Goal: Task Accomplishment & Management: Use online tool/utility

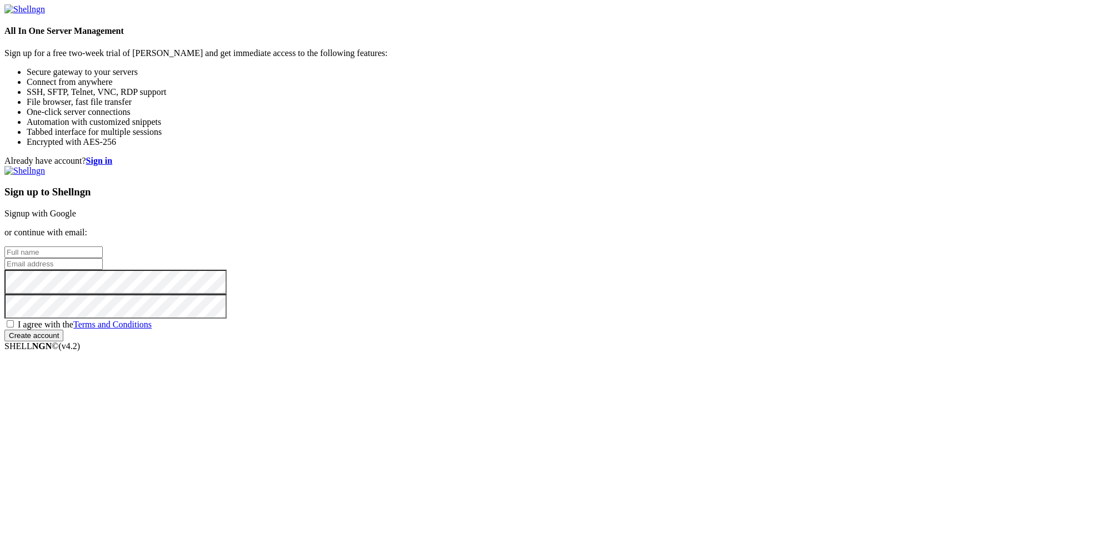
click at [103, 255] on input "text" at bounding box center [53, 253] width 98 height 12
paste input "[EMAIL_ADDRESS][DOMAIN_NAME]"
type input "[EMAIL_ADDRESS][DOMAIN_NAME]"
click at [103, 270] on input "email" at bounding box center [53, 264] width 98 height 12
paste input "[EMAIL_ADDRESS][DOMAIN_NAME]"
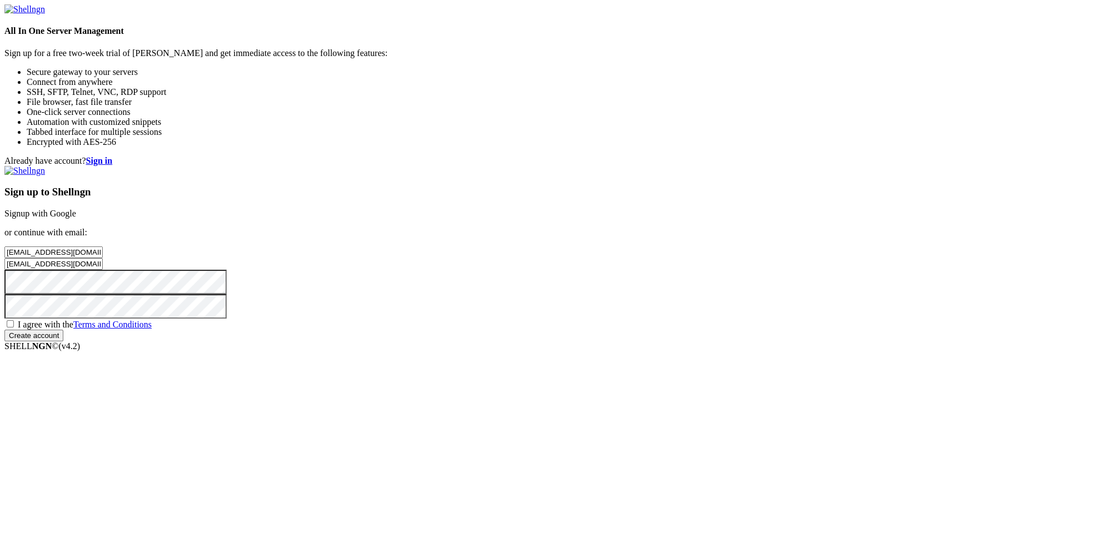
type input "[EMAIL_ADDRESS][DOMAIN_NAME]"
click at [152, 329] on span "I agree with the Terms and Conditions" at bounding box center [85, 324] width 134 height 9
click at [14, 328] on input "I agree with the Terms and Conditions" at bounding box center [10, 323] width 7 height 7
checkbox input "true"
click at [63, 341] on input "Create account" at bounding box center [33, 336] width 59 height 12
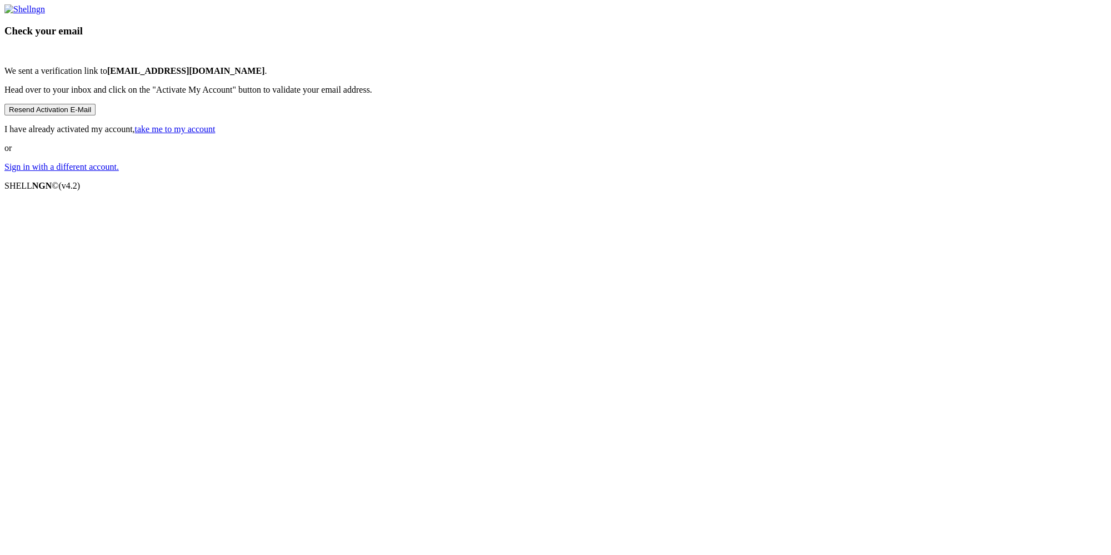
drag, startPoint x: 619, startPoint y: 273, endPoint x: 473, endPoint y: 273, distance: 146.0
click at [473, 76] on p "We sent a verification link to to.wnpo.rtals.cr.oll4.7.9@gmail.com ." at bounding box center [555, 71] width 1102 height 10
copy b "[EMAIL_ADDRESS][DOMAIN_NAME]"
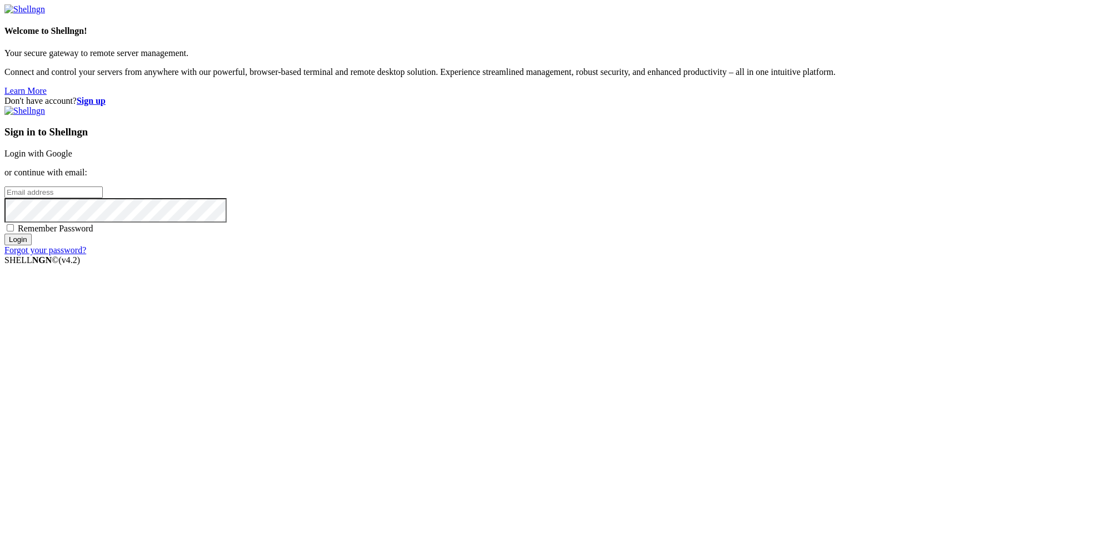
click at [103, 198] on input "email" at bounding box center [53, 193] width 98 height 12
paste input "[EMAIL_ADDRESS][DOMAIN_NAME]"
type input "[EMAIL_ADDRESS][DOMAIN_NAME]"
click at [32, 245] on input "Login" at bounding box center [17, 240] width 27 height 12
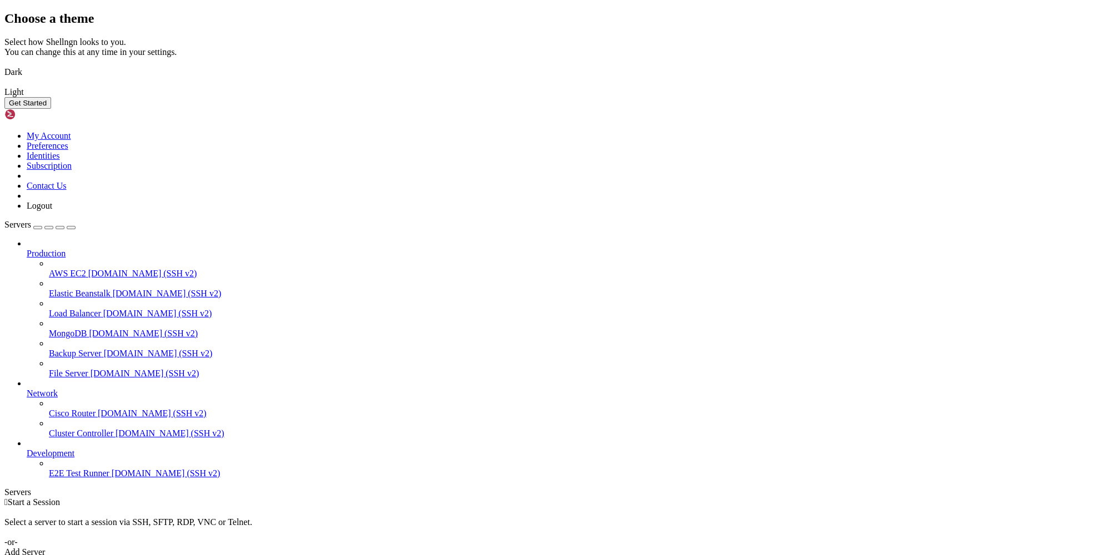
click at [51, 109] on button "Get Started" at bounding box center [27, 103] width 47 height 12
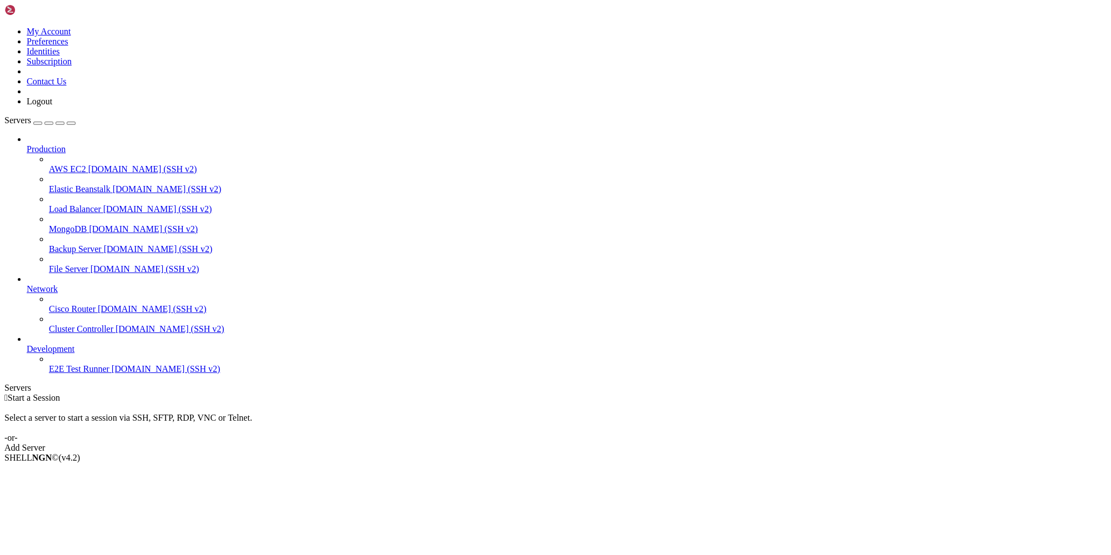
click at [659, 393] on div " Start a Session Select a server to start a session via SSH, SFTP, RDP, VNC or…" at bounding box center [555, 423] width 1102 height 60
click at [621, 443] on link "Add Server" at bounding box center [555, 448] width 1102 height 10
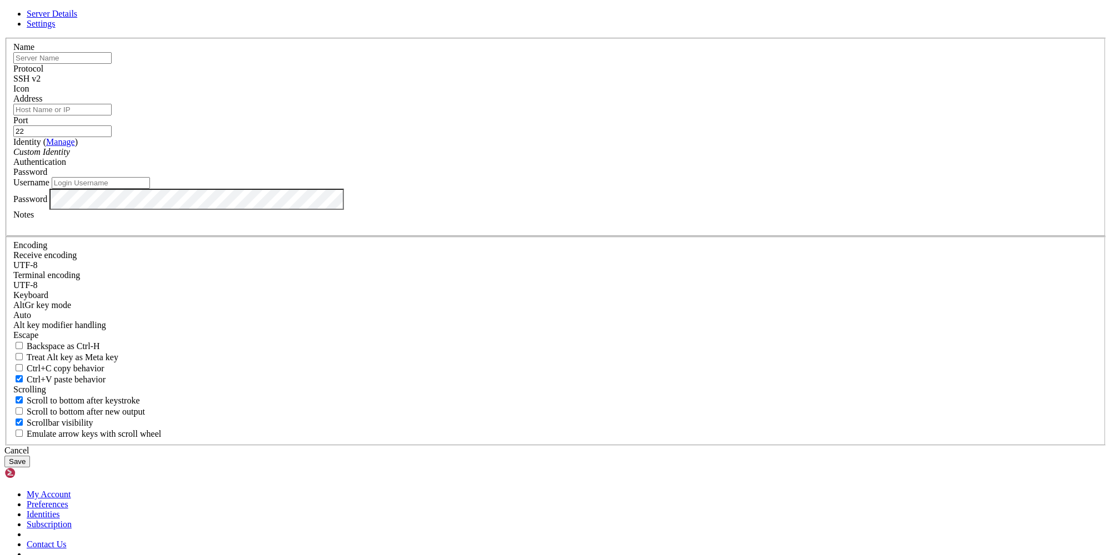
click at [112, 64] on input "text" at bounding box center [62, 58] width 98 height 12
type input "[TECHNICAL_ID]"
click at [112, 115] on input "Address" at bounding box center [62, 110] width 98 height 12
paste input "[TECHNICAL_ID]"
type input "[TECHNICAL_ID]"
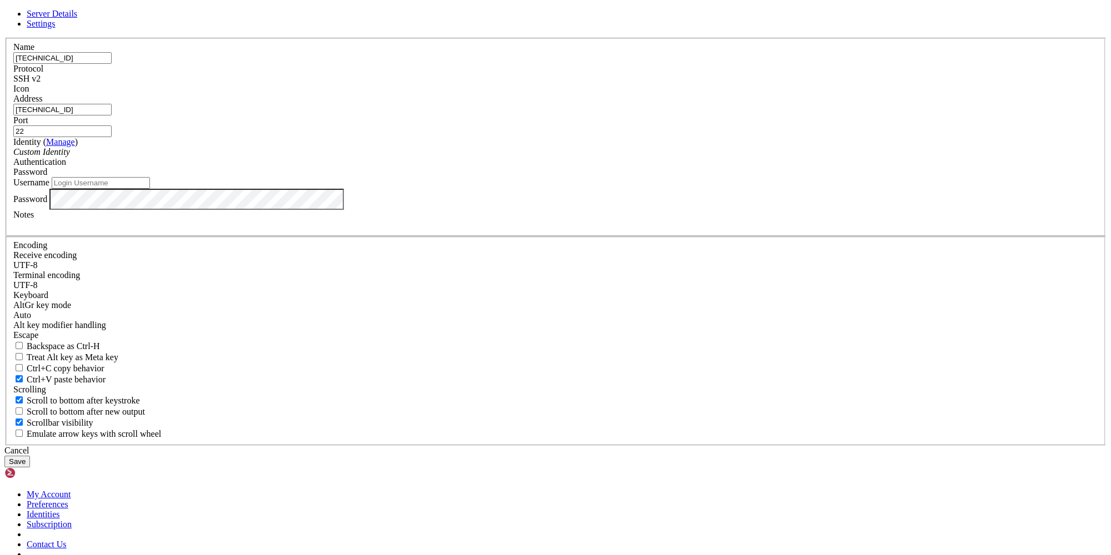
click at [150, 189] on input "Username" at bounding box center [101, 183] width 98 height 12
type input "root"
click at [30, 456] on button "Save" at bounding box center [17, 462] width 26 height 12
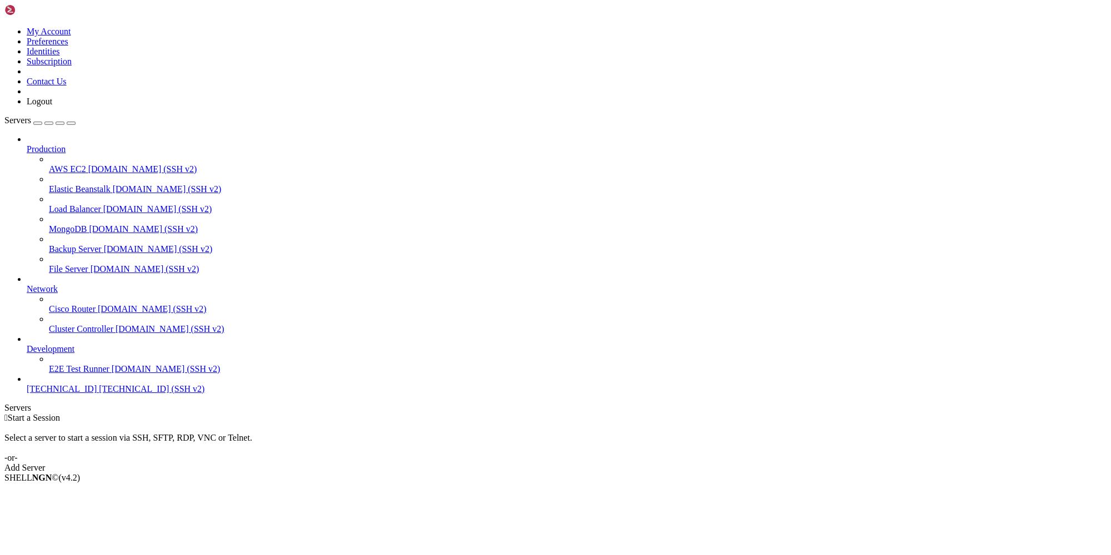
click at [92, 394] on span "[TECHNICAL_ID]" at bounding box center [62, 388] width 70 height 9
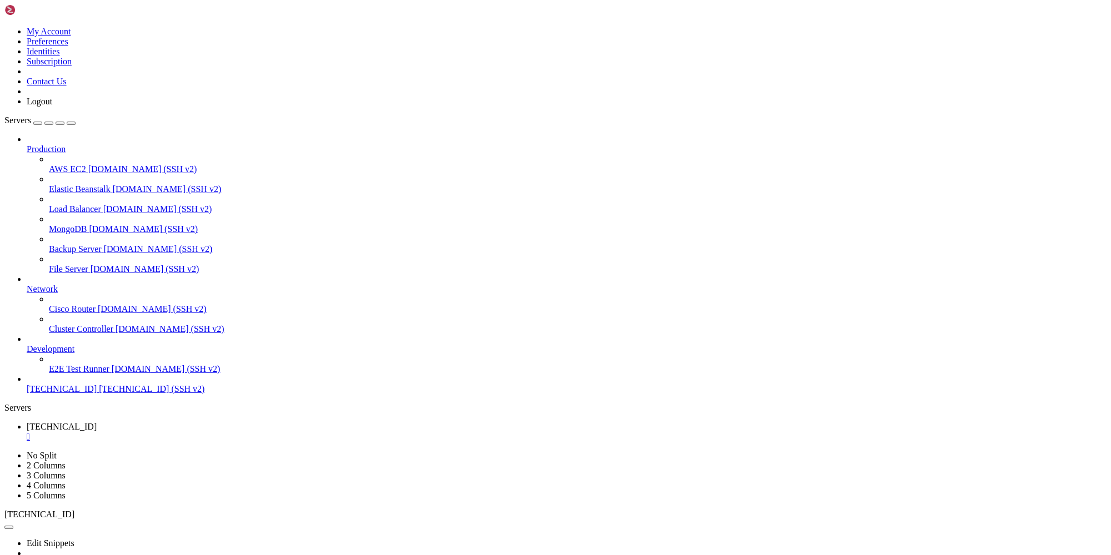
drag, startPoint x: 566, startPoint y: 737, endPoint x: 10, endPoint y: 708, distance: 556.6
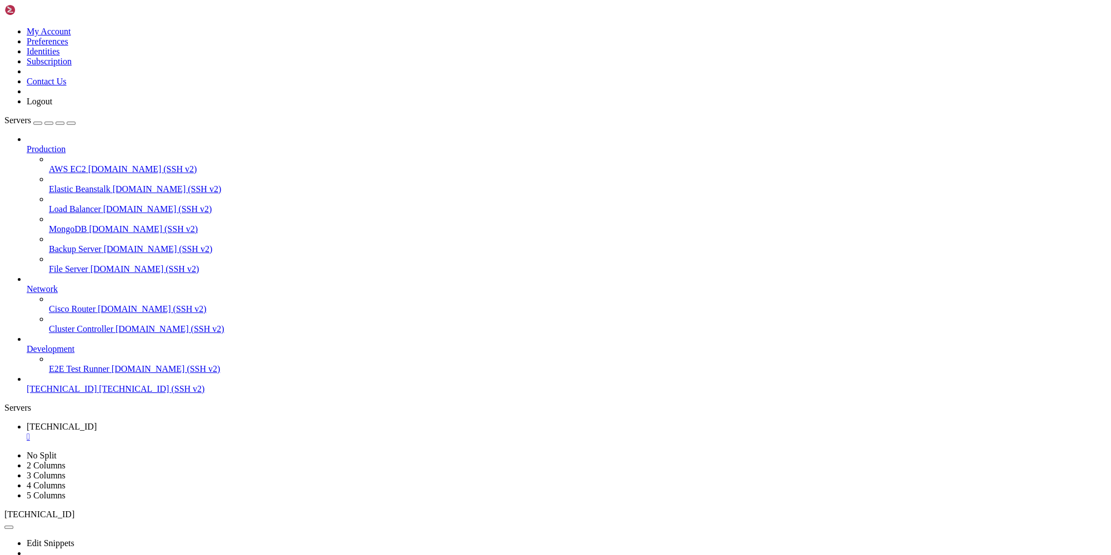
scroll to position [9, 0]
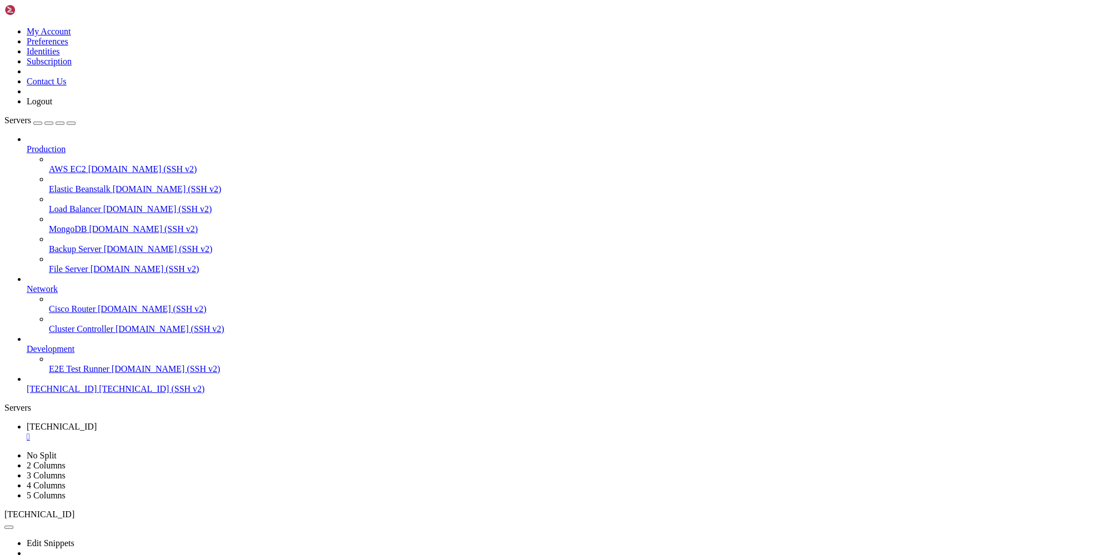
drag, startPoint x: 60, startPoint y: 1091, endPoint x: 11, endPoint y: 1081, distance: 50.3
